Goal: Information Seeking & Learning: Find specific page/section

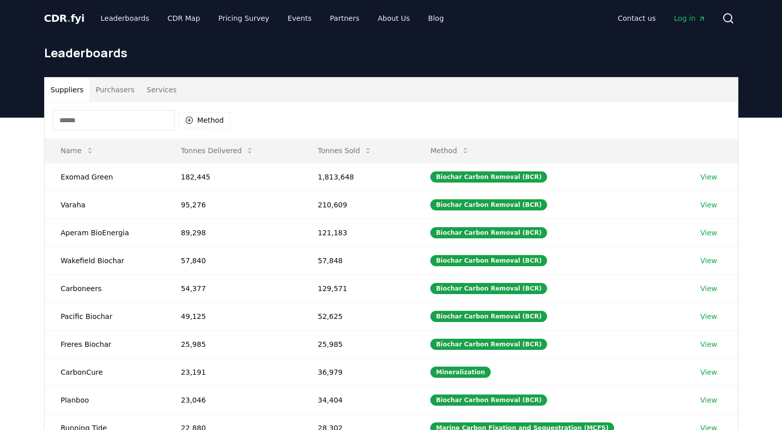
click at [117, 85] on button "Purchasers" at bounding box center [114, 90] width 51 height 24
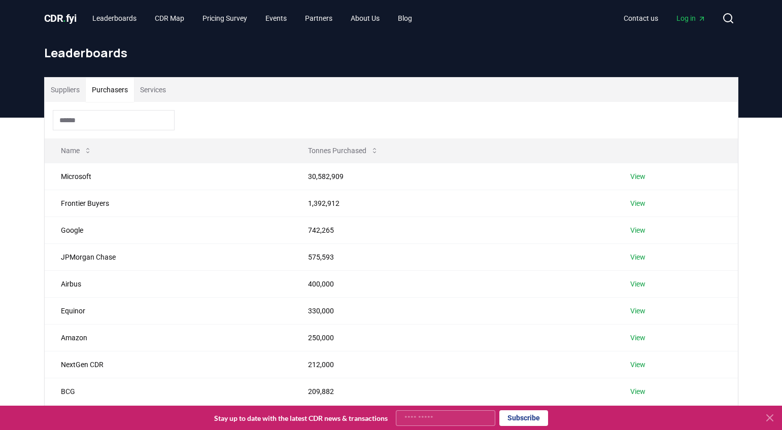
scroll to position [266, 0]
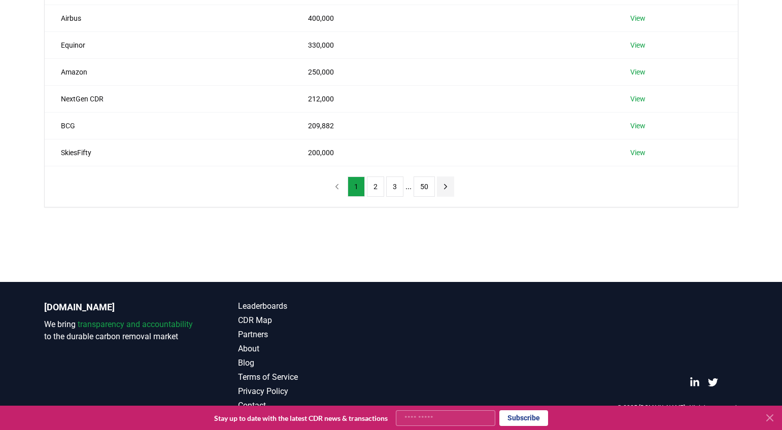
click at [446, 187] on icon "next page" at bounding box center [445, 186] width 9 height 9
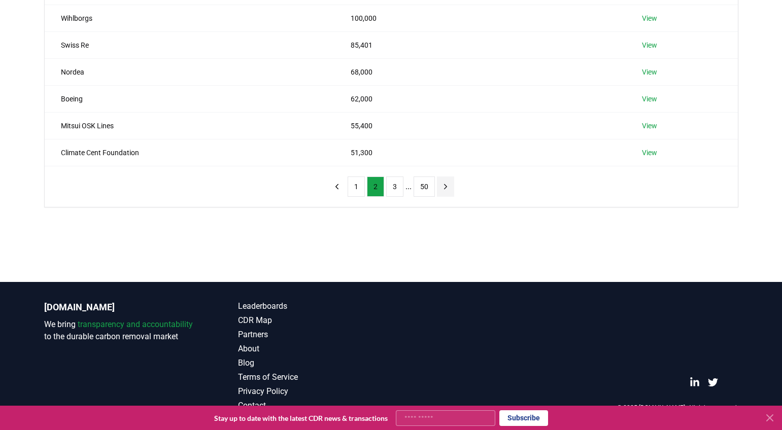
click at [446, 187] on icon "next page" at bounding box center [445, 186] width 9 height 9
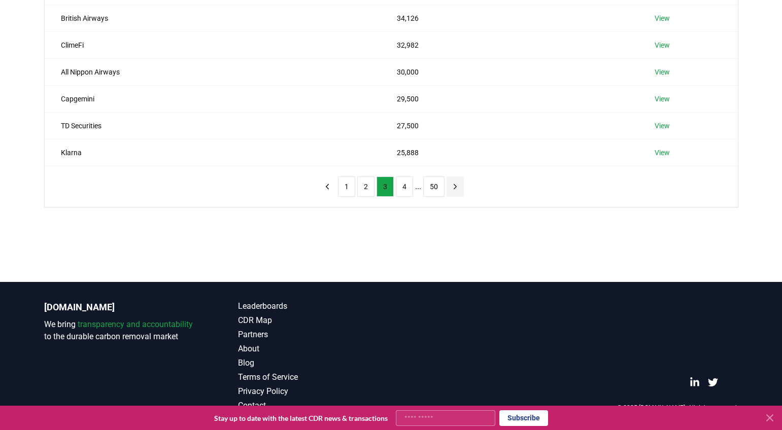
click at [455, 187] on icon "next page" at bounding box center [454, 186] width 9 height 9
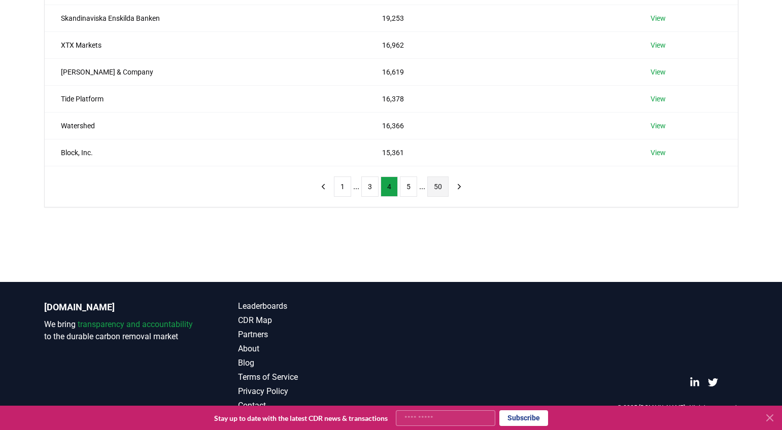
click at [436, 186] on button "50" at bounding box center [437, 186] width 21 height 20
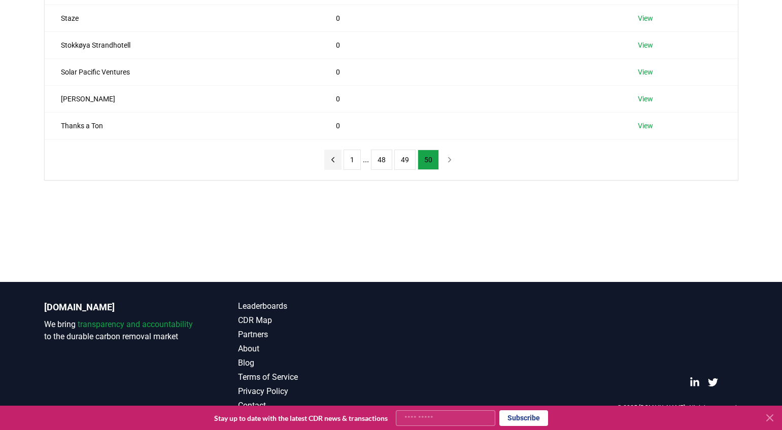
click at [338, 160] on button "previous page" at bounding box center [332, 160] width 17 height 20
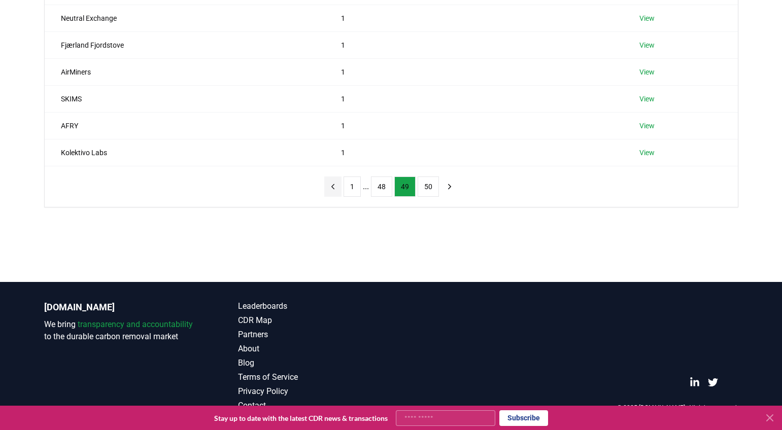
click at [335, 190] on icon "previous page" at bounding box center [332, 186] width 9 height 9
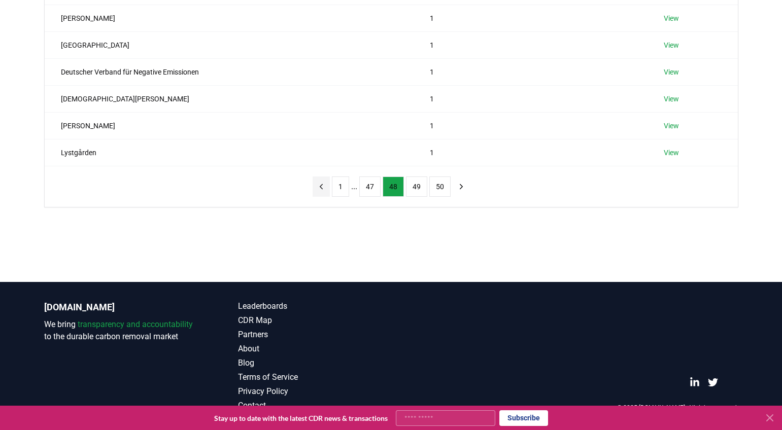
click at [335, 190] on button "1" at bounding box center [340, 186] width 17 height 20
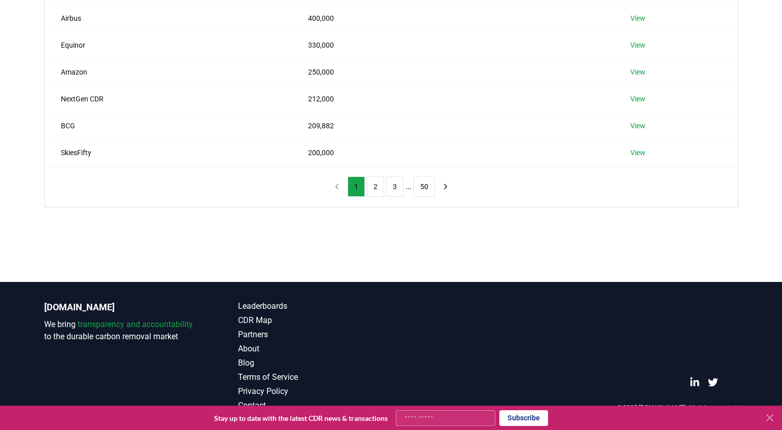
click at [338, 184] on nav "1 2 3 ... 50" at bounding box center [391, 186] width 126 height 20
click at [340, 185] on nav "1 2 3 ... 50" at bounding box center [391, 186] width 126 height 20
click at [429, 189] on button "50" at bounding box center [423, 186] width 21 height 20
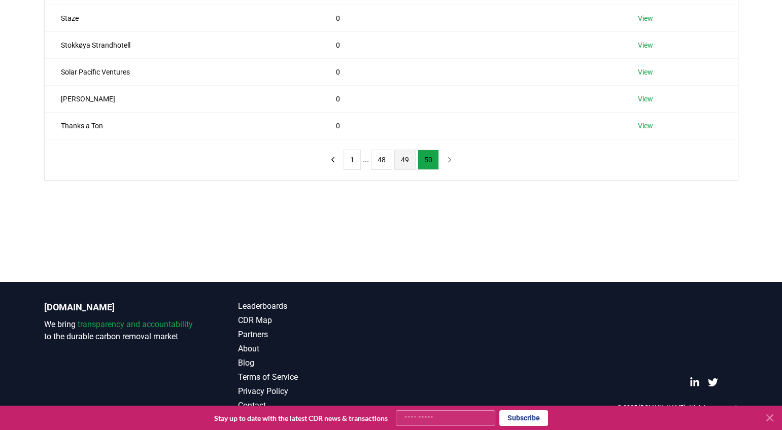
click at [405, 163] on button "49" at bounding box center [404, 160] width 21 height 20
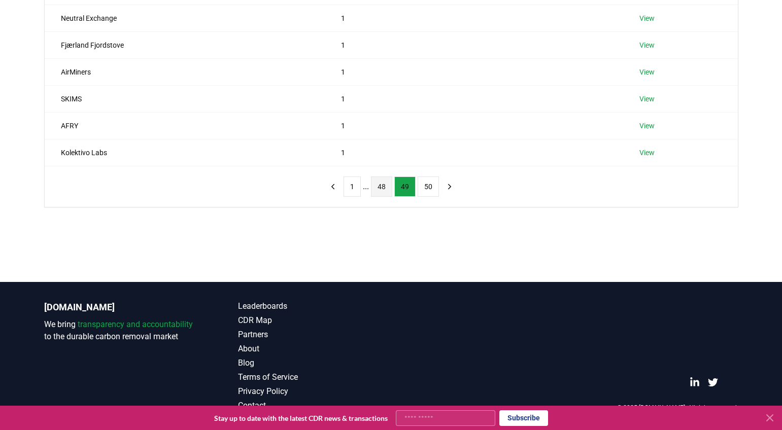
click at [384, 186] on button "48" at bounding box center [381, 186] width 21 height 20
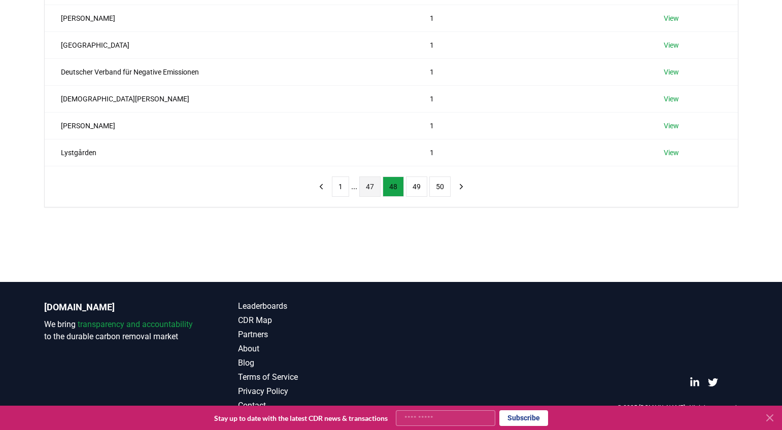
click at [367, 189] on button "47" at bounding box center [369, 186] width 21 height 20
click at [367, 189] on button "46" at bounding box center [365, 186] width 21 height 20
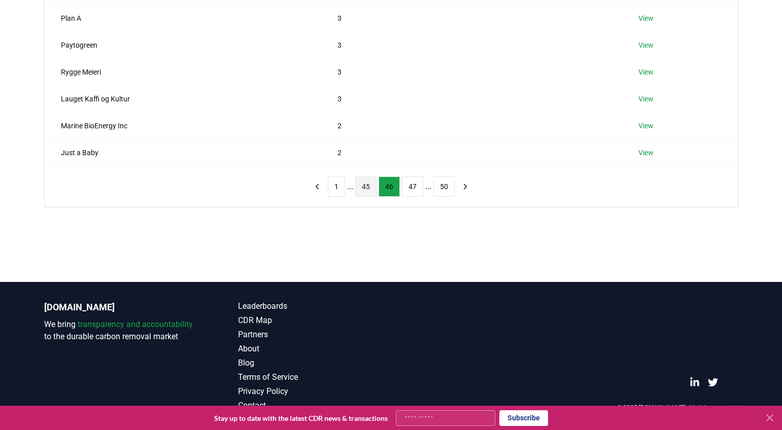
click at [361, 192] on button "45" at bounding box center [365, 186] width 21 height 20
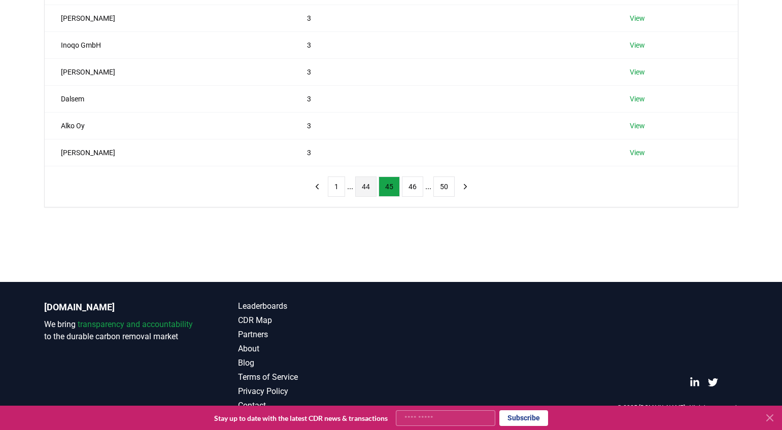
click at [367, 187] on button "44" at bounding box center [365, 186] width 21 height 20
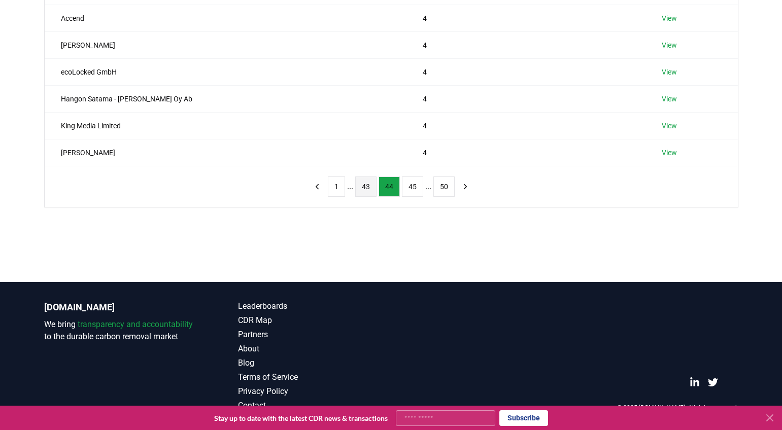
click at [362, 189] on button "43" at bounding box center [365, 186] width 21 height 20
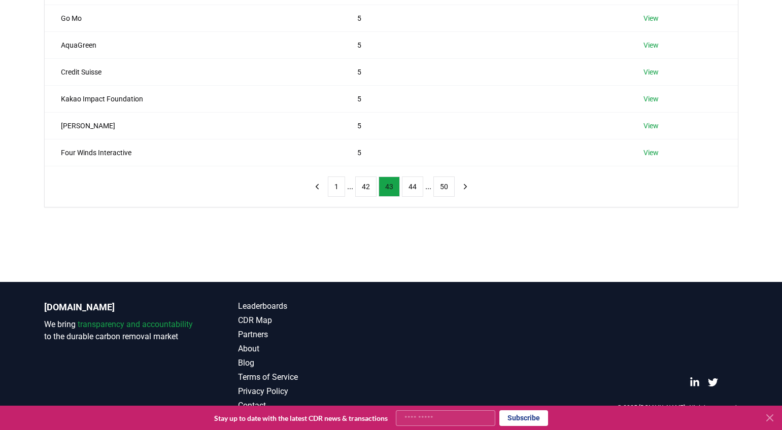
click at [362, 189] on button "42" at bounding box center [365, 186] width 21 height 20
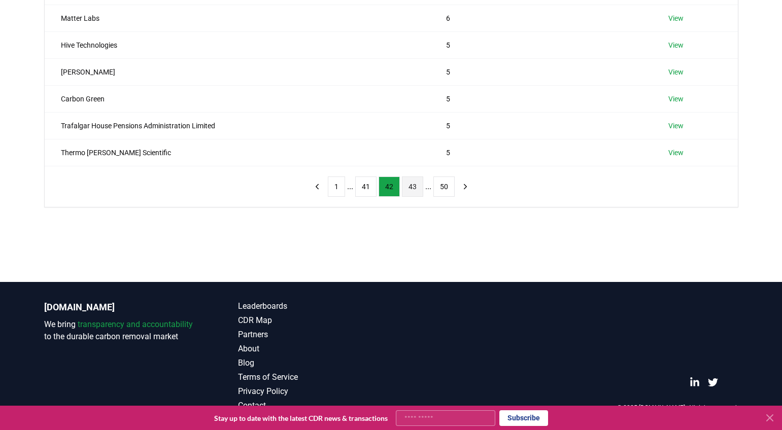
click at [362, 189] on button "41" at bounding box center [365, 186] width 21 height 20
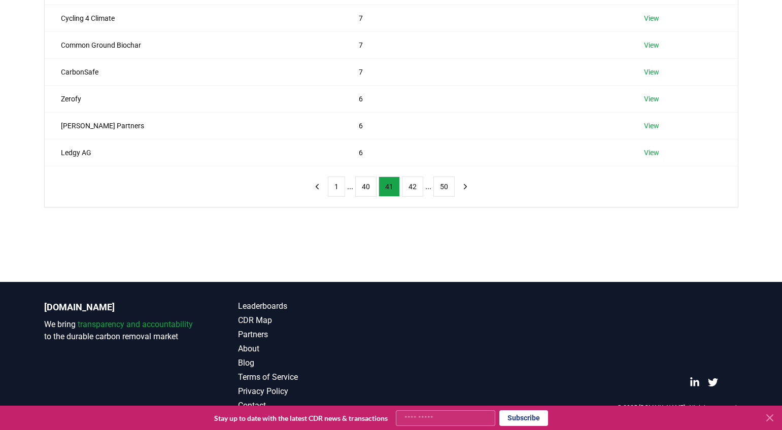
click at [362, 189] on button "40" at bounding box center [365, 186] width 21 height 20
click at [362, 189] on button "39" at bounding box center [365, 186] width 21 height 20
click at [362, 189] on button "38" at bounding box center [365, 186] width 21 height 20
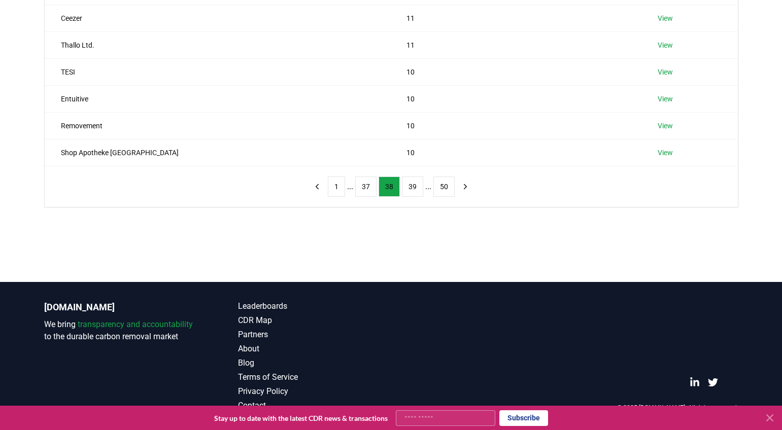
click at [362, 189] on button "37" at bounding box center [365, 186] width 21 height 20
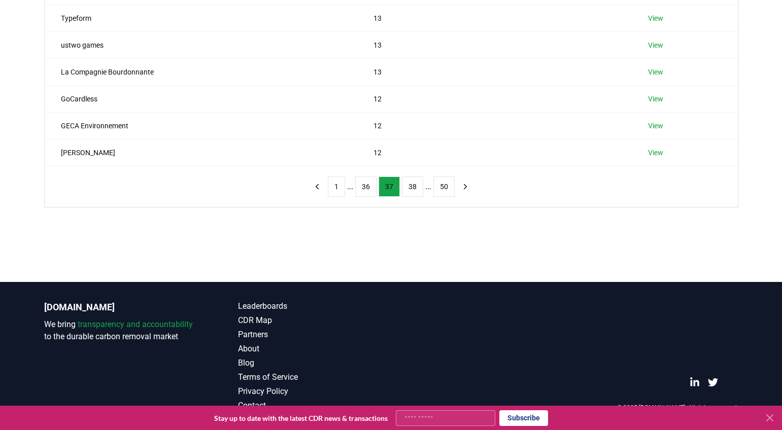
click at [362, 189] on button "36" at bounding box center [365, 186] width 21 height 20
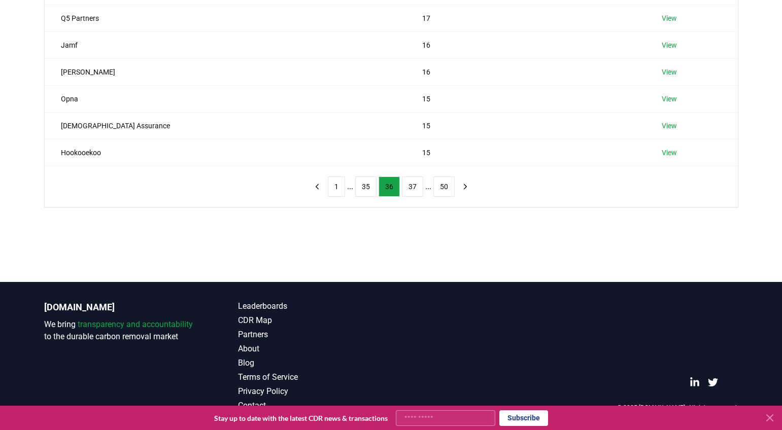
click at [362, 189] on button "35" at bounding box center [365, 186] width 21 height 20
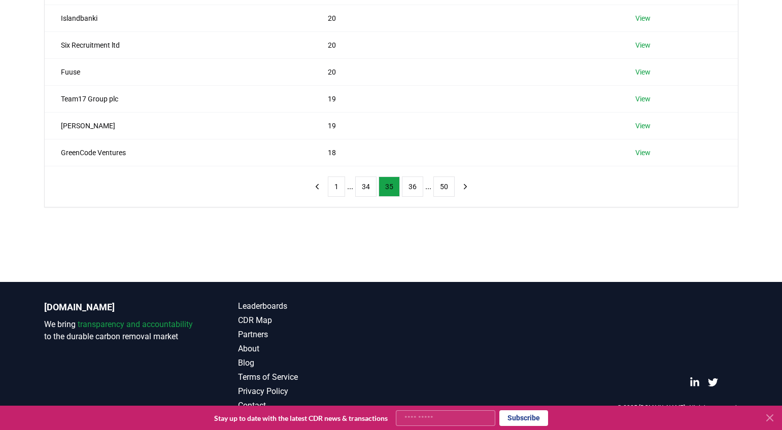
click at [362, 189] on button "34" at bounding box center [365, 186] width 21 height 20
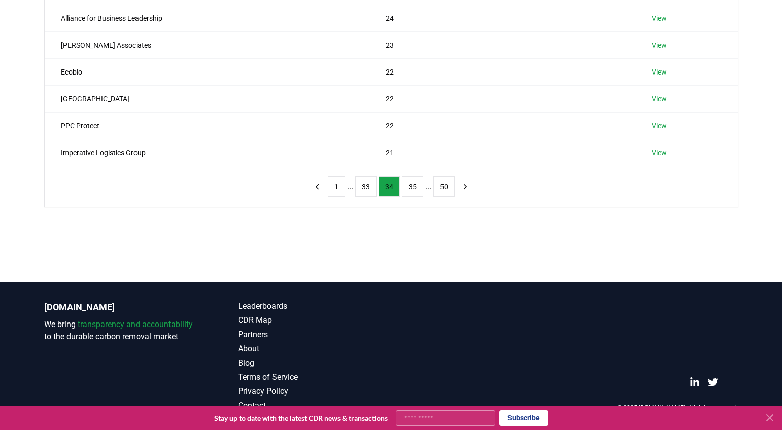
click at [362, 189] on button "33" at bounding box center [365, 186] width 21 height 20
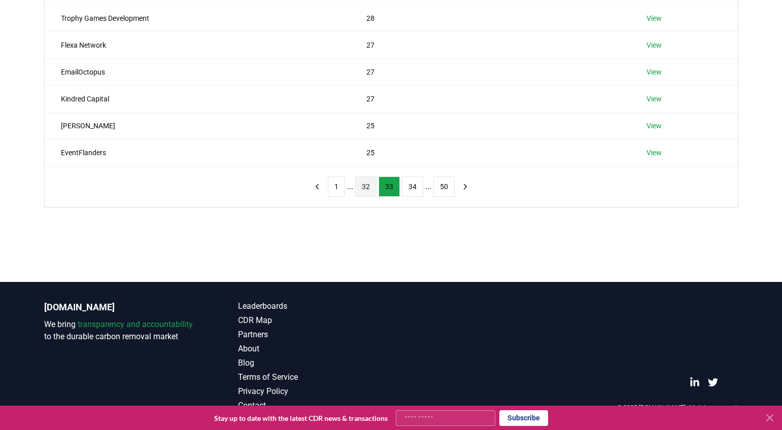
click at [362, 188] on button "32" at bounding box center [365, 186] width 21 height 20
click at [362, 188] on button "31" at bounding box center [365, 186] width 21 height 20
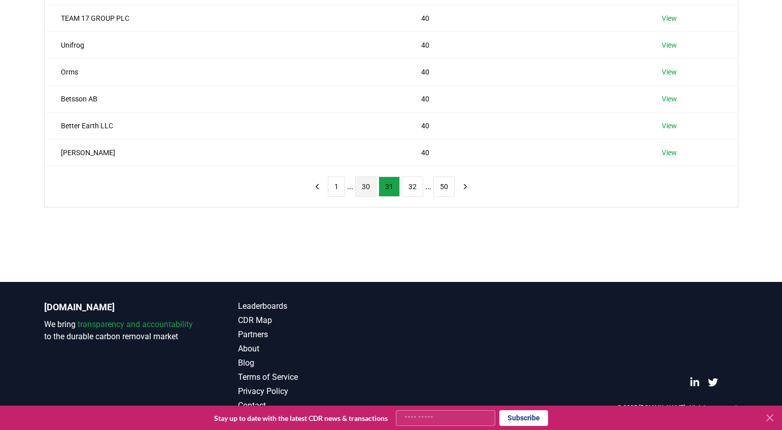
click at [362, 188] on button "30" at bounding box center [365, 186] width 21 height 20
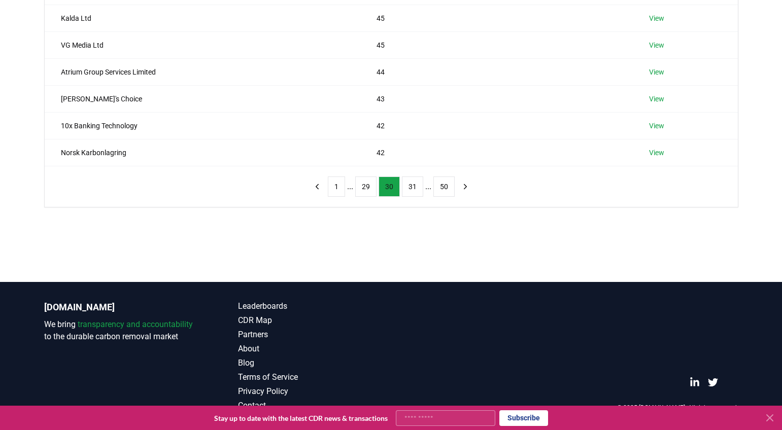
click at [362, 188] on button "29" at bounding box center [365, 186] width 21 height 20
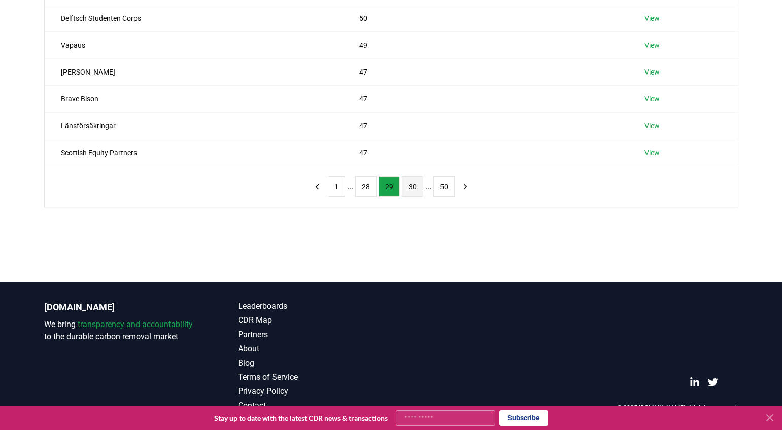
click at [362, 188] on button "28" at bounding box center [365, 186] width 21 height 20
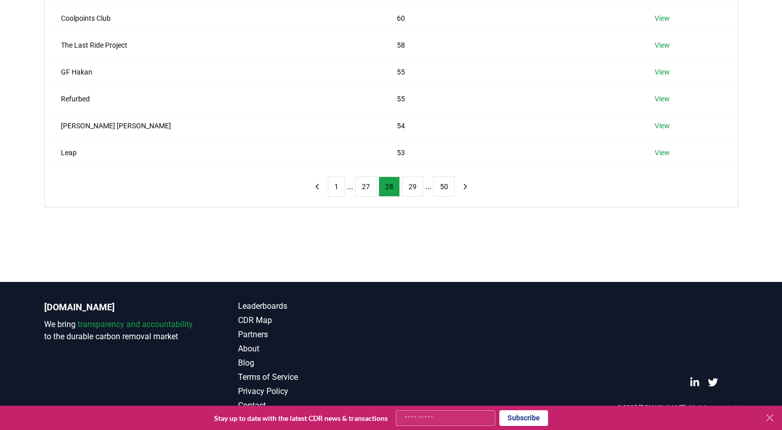
click at [362, 188] on button "27" at bounding box center [365, 186] width 21 height 20
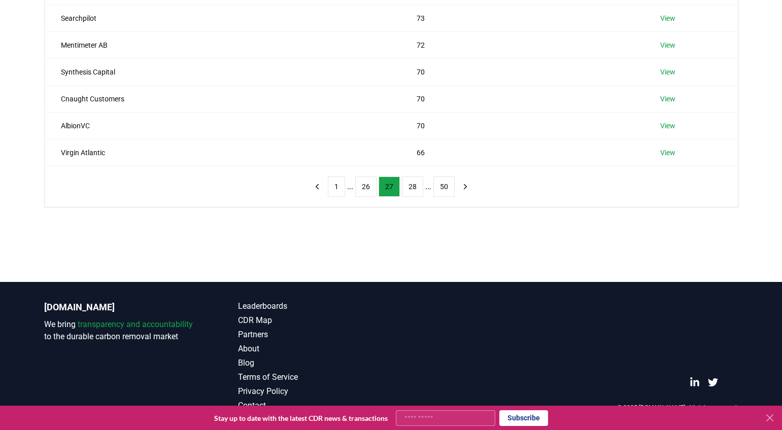
click at [362, 188] on button "26" at bounding box center [365, 186] width 21 height 20
click at [362, 188] on button "25" at bounding box center [365, 186] width 21 height 20
click at [362, 188] on button "24" at bounding box center [365, 186] width 21 height 20
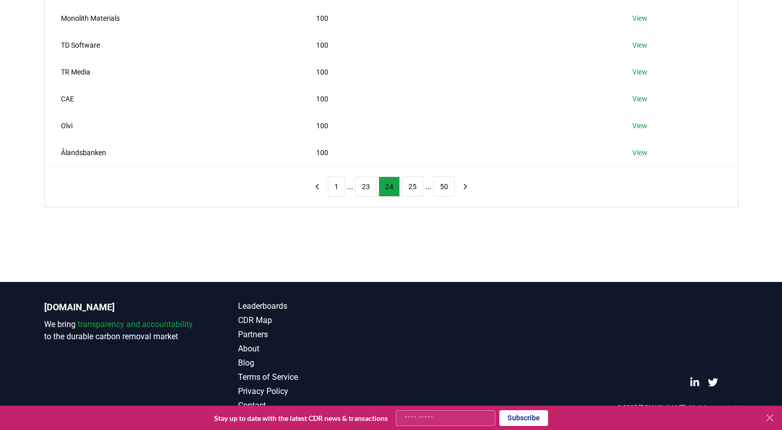
click at [362, 188] on button "23" at bounding box center [365, 186] width 21 height 20
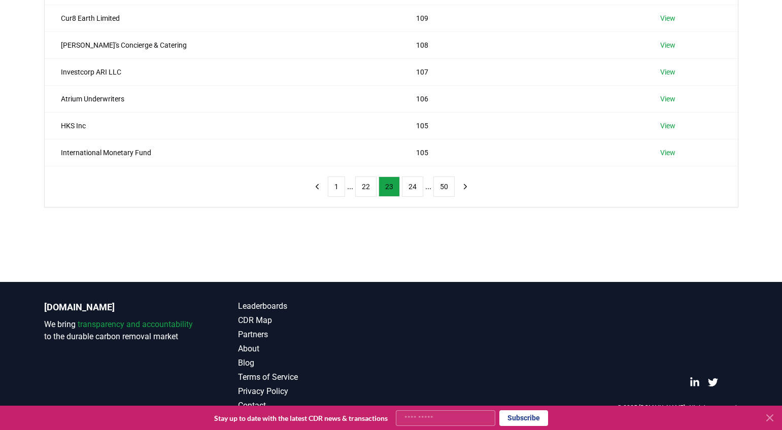
click at [362, 188] on button "22" at bounding box center [365, 186] width 21 height 20
click at [362, 188] on button "21" at bounding box center [365, 186] width 21 height 20
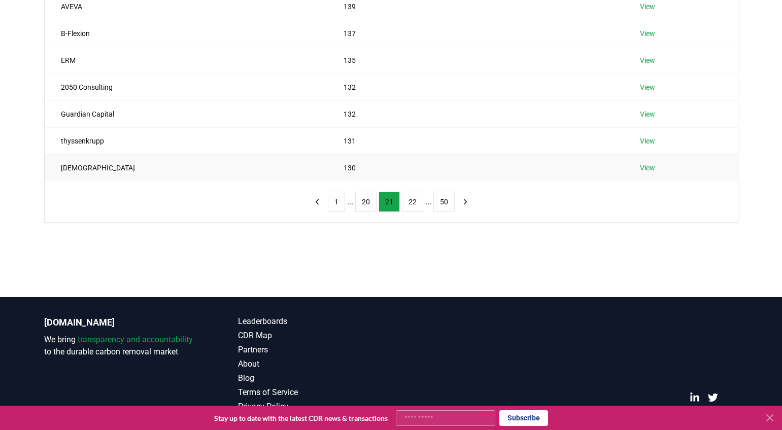
scroll to position [0, 0]
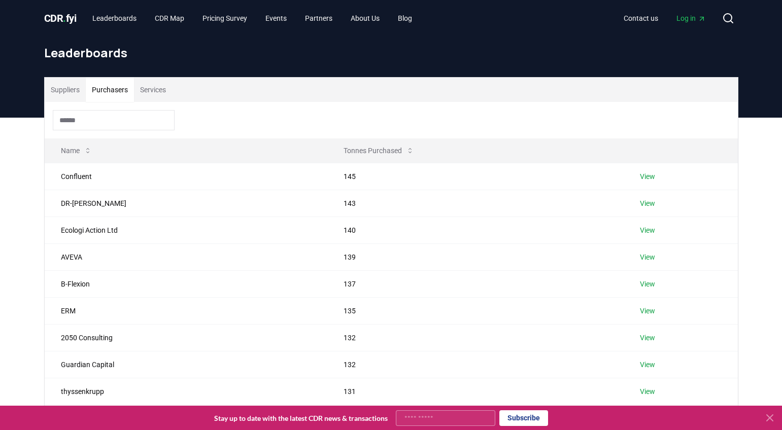
click at [97, 121] on input at bounding box center [114, 120] width 122 height 20
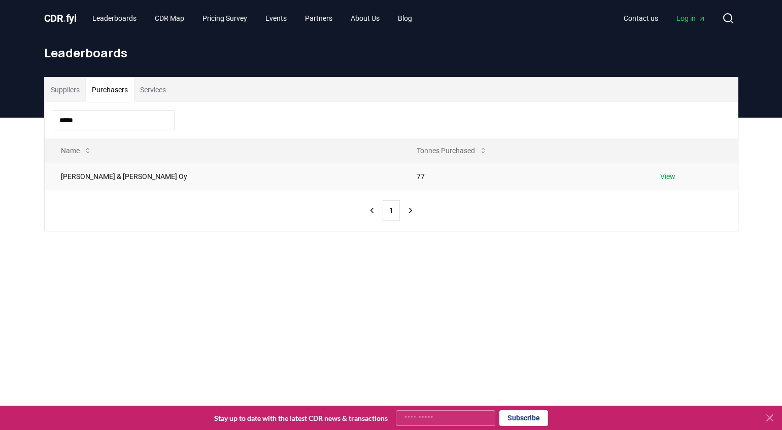
type input "*****"
click at [660, 173] on link "View" at bounding box center [667, 176] width 15 height 10
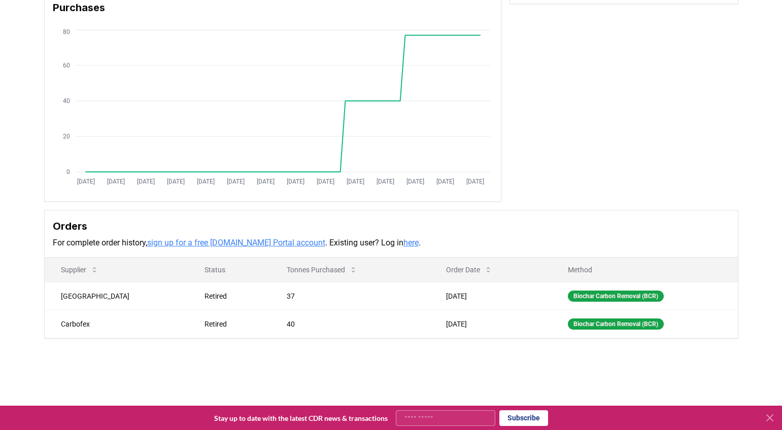
scroll to position [94, 0]
